Goal: Information Seeking & Learning: Learn about a topic

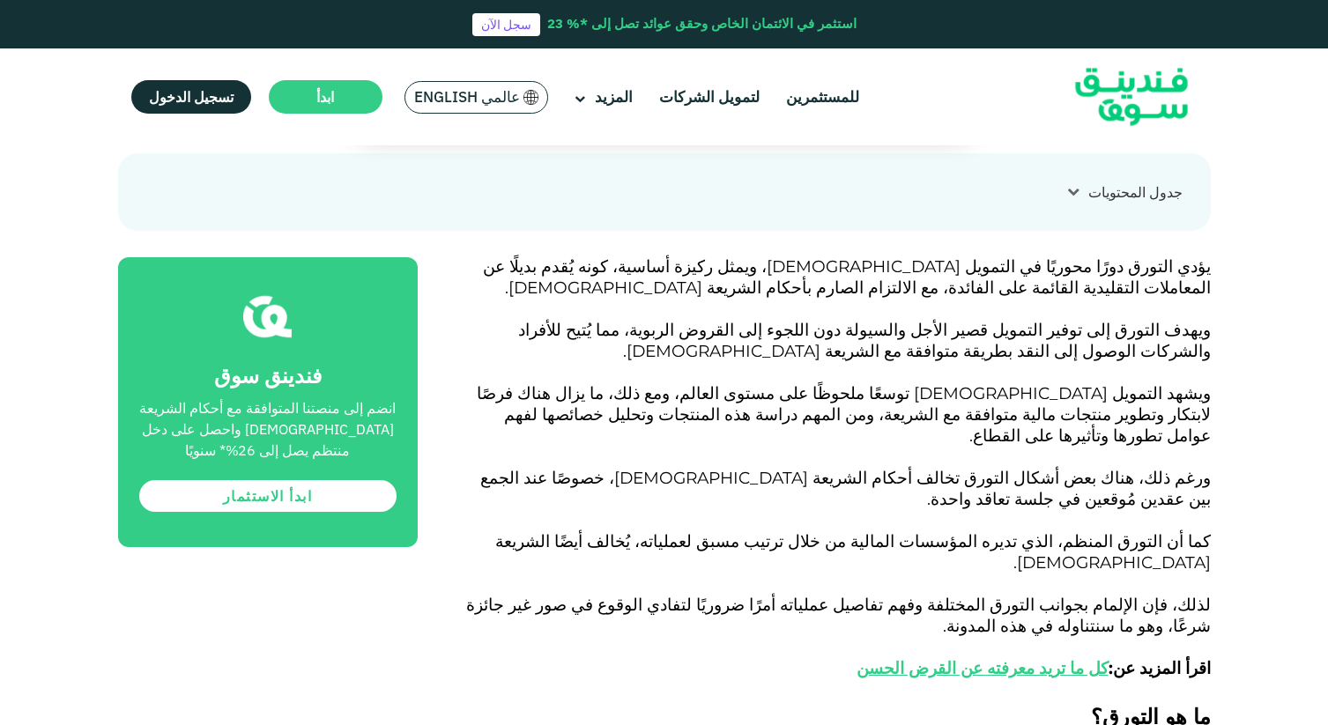
scroll to position [909, 0]
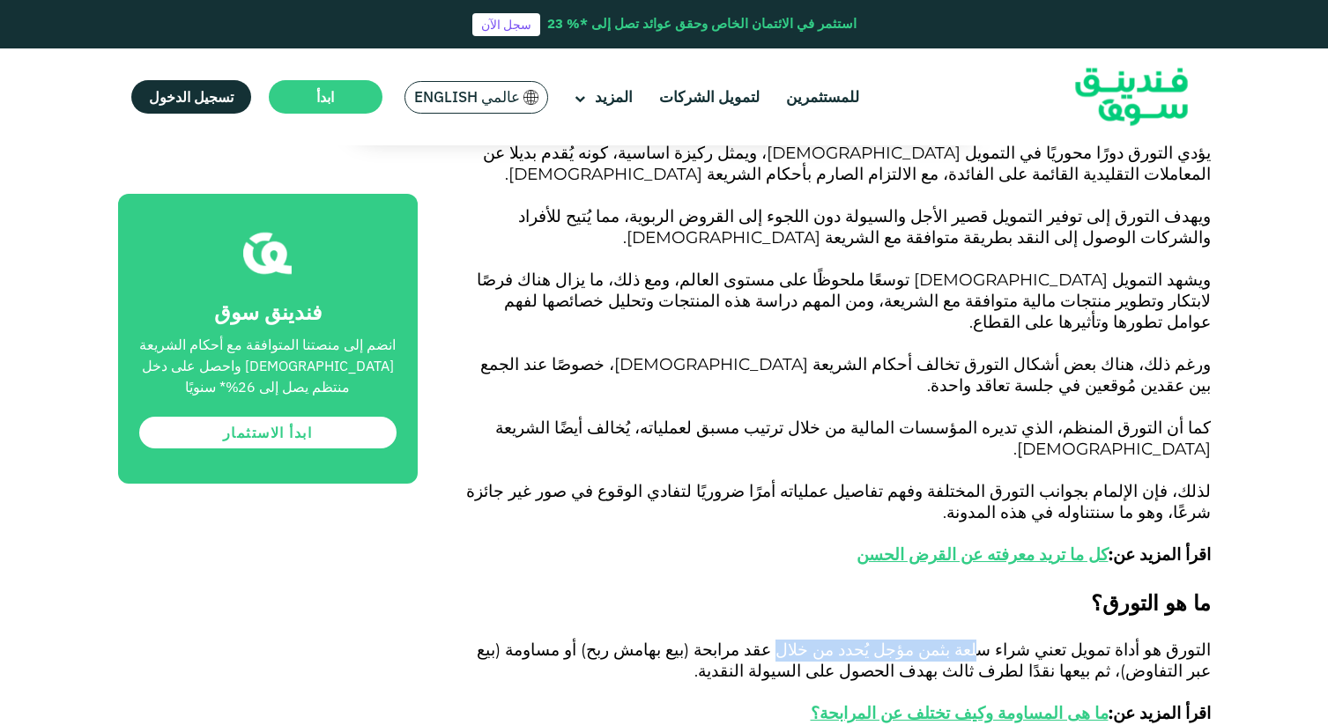
drag, startPoint x: 1011, startPoint y: 538, endPoint x: 849, endPoint y: 539, distance: 161.2
click at [849, 640] on span "التورق هو أداة تمويل تعني شراء سلعة بثمن مؤجل يُحدد من خلال عقد مرابحة (بيع بها…" at bounding box center [844, 682] width 734 height 84
click at [907, 640] on span "التورق هو أداة تمويل تعني شراء سلعة بثمن مؤجل يُحدد من خلال عقد مرابحة (بيع بها…" at bounding box center [844, 682] width 734 height 84
drag, startPoint x: 873, startPoint y: 544, endPoint x: 754, endPoint y: 546, distance: 118.9
click at [753, 640] on p "التورق هو أداة تمويل تعني شراء سلعة بثمن مؤجل يُحدد من خلال عقد مرابحة (بيع بها…" at bounding box center [833, 682] width 753 height 85
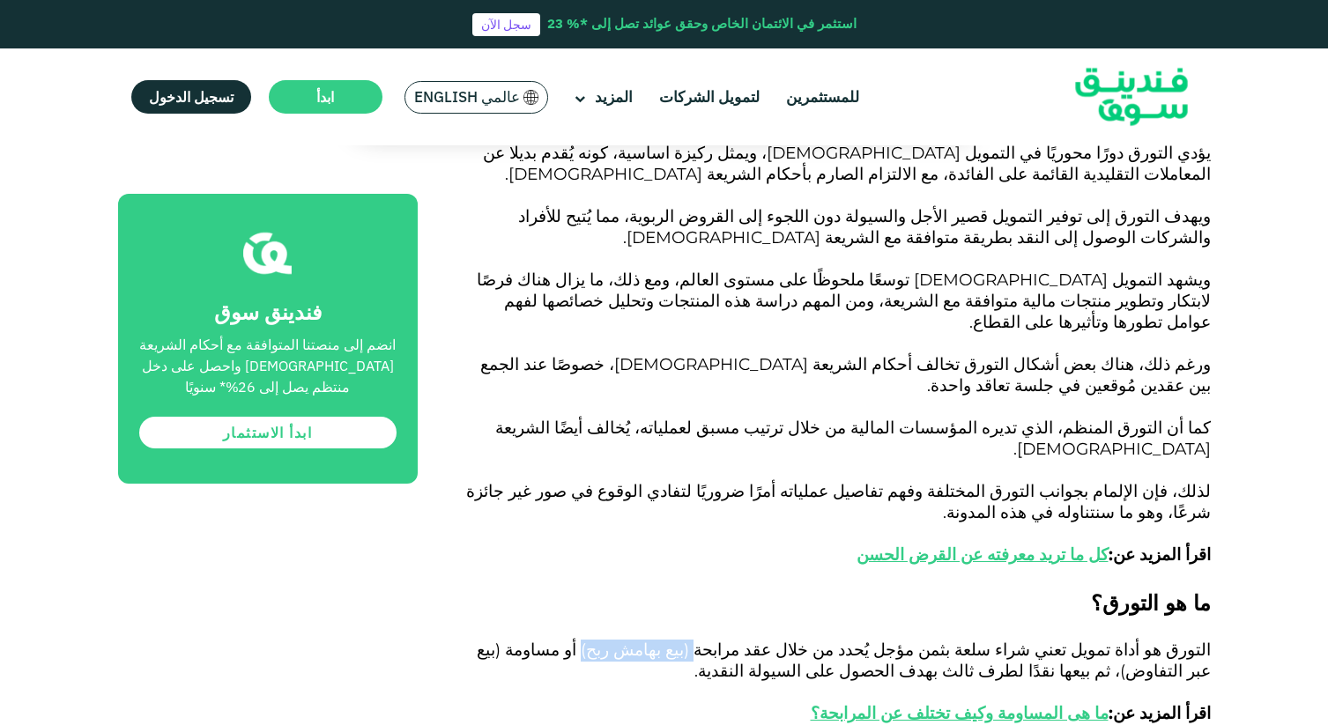
drag, startPoint x: 781, startPoint y: 531, endPoint x: 681, endPoint y: 531, distance: 99.6
click at [682, 640] on span "التورق هو أداة تمويل تعني شراء سلعة بثمن مؤجل يُحدد من خلال عقد مرابحة (بيع بها…" at bounding box center [844, 682] width 734 height 84
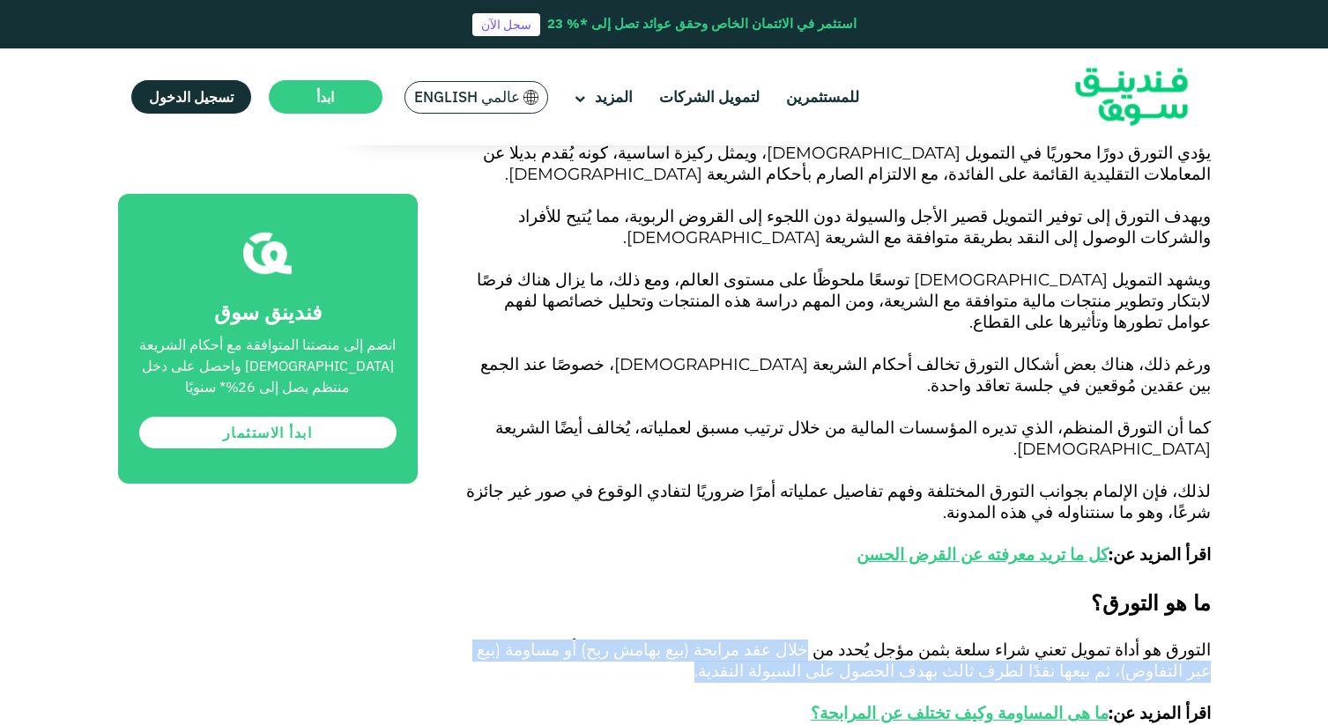
drag, startPoint x: 873, startPoint y: 557, endPoint x: 880, endPoint y: 533, distance: 24.8
click at [875, 640] on p "التورق هو أداة تمويل تعني شراء سلعة بثمن مؤجل يُحدد من خلال عقد مرابحة (بيع بها…" at bounding box center [833, 682] width 753 height 85
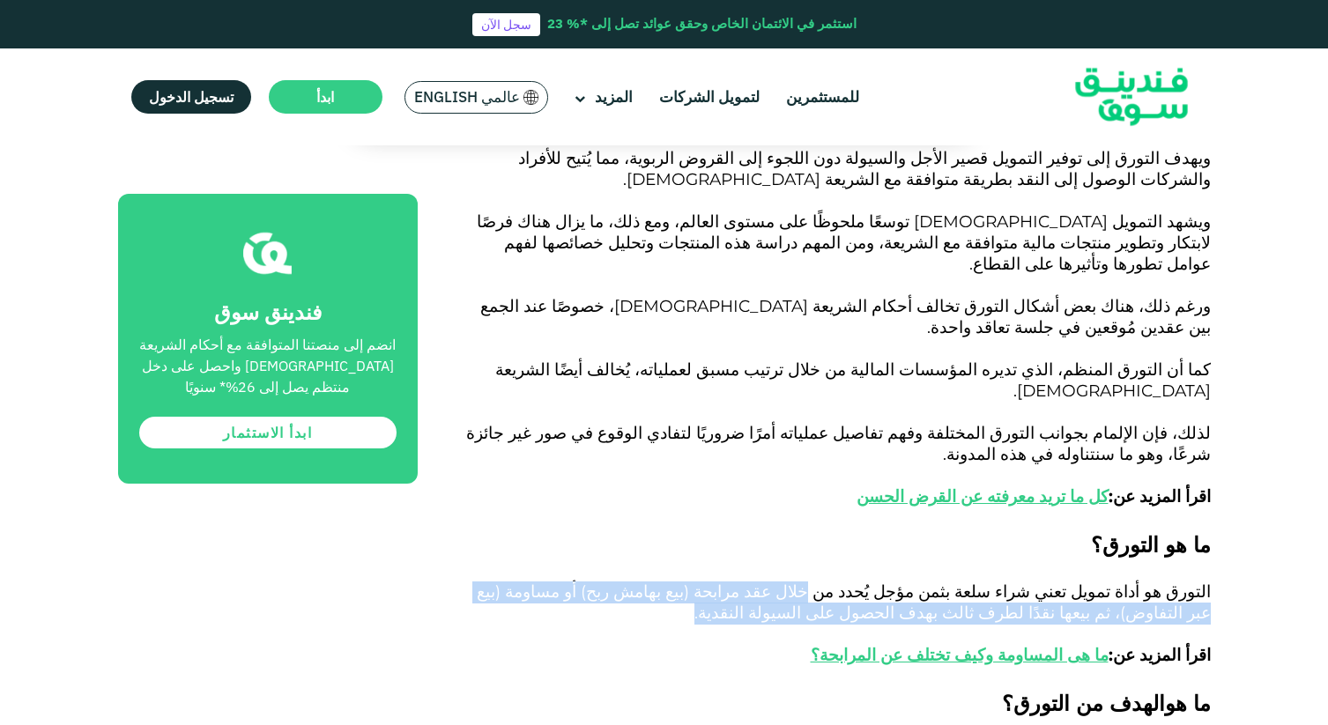
scroll to position [529, 0]
